Goal: Download file/media

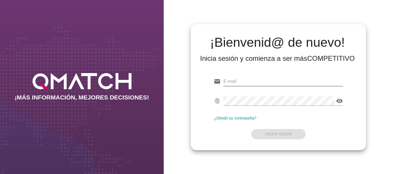
click at [235, 79] on input "email" at bounding box center [282, 81] width 119 height 9
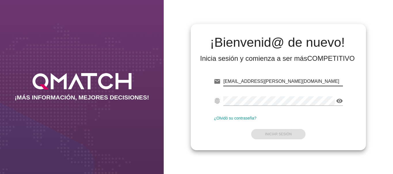
type input "[EMAIL_ADDRESS][PERSON_NAME][DOMAIN_NAME]"
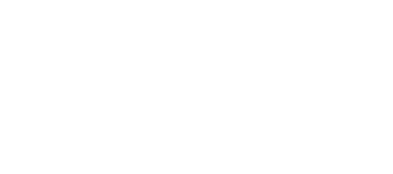
click at [277, 133] on strong "Iniciar Sesión" at bounding box center [278, 134] width 27 height 4
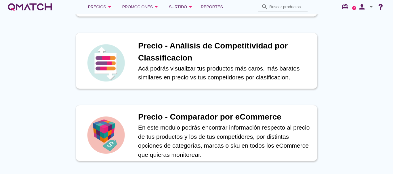
scroll to position [115, 0]
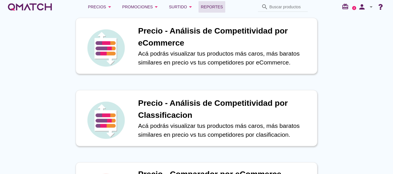
click at [206, 6] on span "Reportes" at bounding box center [212, 6] width 22 height 7
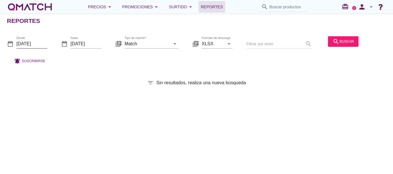
click at [30, 43] on input "[DATE]" at bounding box center [31, 43] width 31 height 9
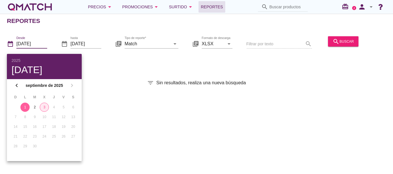
click at [45, 108] on div "3" at bounding box center [44, 107] width 9 height 5
type input "[DATE]"
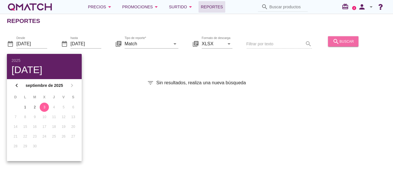
click at [348, 41] on div "search buscar" at bounding box center [342, 41] width 21 height 7
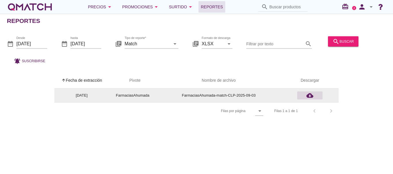
click at [308, 97] on icon "cloud_download" at bounding box center [309, 95] width 7 height 7
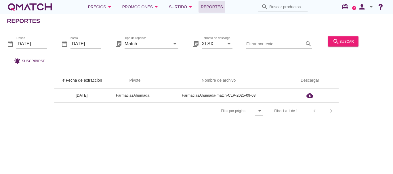
drag, startPoint x: 239, startPoint y: 124, endPoint x: 131, endPoint y: 29, distance: 143.8
click at [239, 124] on div "Reportes date_range Desde [DATE] date_range hasta [DATE] library_books Tipo de …" at bounding box center [196, 94] width 393 height 161
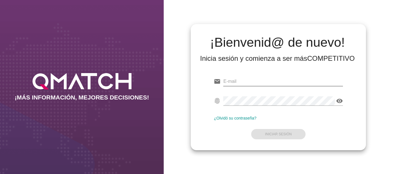
click at [230, 80] on input "email" at bounding box center [282, 81] width 119 height 9
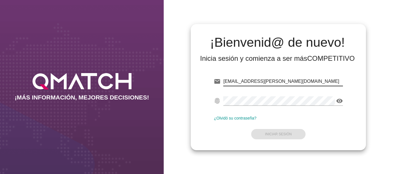
type input "[EMAIL_ADDRESS][PERSON_NAME][DOMAIN_NAME]"
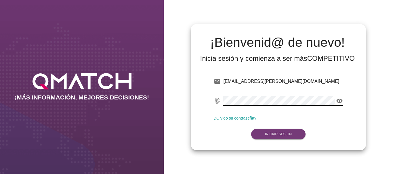
click at [277, 134] on strong "Iniciar Sesión" at bounding box center [278, 134] width 27 height 4
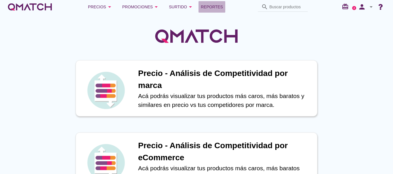
click at [220, 8] on span "Reportes" at bounding box center [212, 6] width 22 height 7
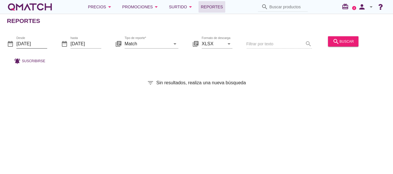
click at [34, 42] on input "[DATE]" at bounding box center [31, 43] width 31 height 9
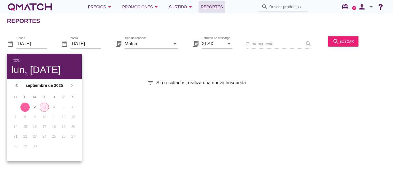
click at [44, 108] on div "3" at bounding box center [44, 107] width 9 height 5
type input "[DATE]"
click at [44, 108] on div "3" at bounding box center [44, 107] width 9 height 5
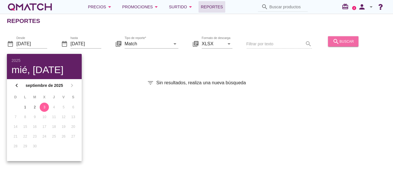
click at [341, 40] on div "search buscar" at bounding box center [342, 41] width 21 height 7
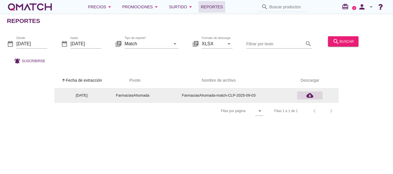
click at [309, 95] on icon "cloud_download" at bounding box center [309, 95] width 7 height 7
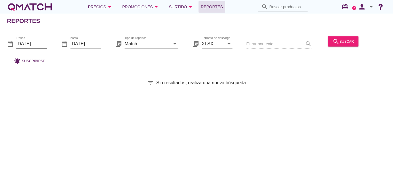
click at [34, 42] on input "[DATE]" at bounding box center [31, 43] width 31 height 9
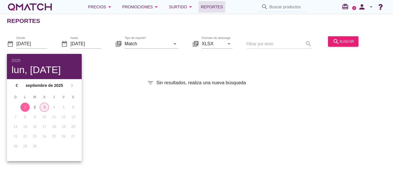
click at [46, 109] on div "3" at bounding box center [44, 107] width 9 height 5
type input "[DATE]"
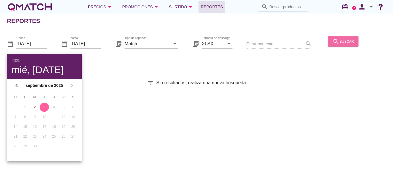
click at [343, 42] on div "search buscar" at bounding box center [342, 41] width 21 height 7
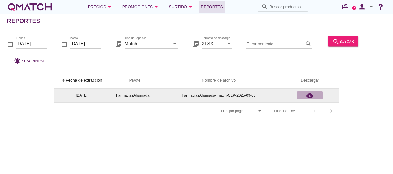
click at [309, 96] on icon "cloud_download" at bounding box center [309, 95] width 7 height 7
